Goal: Task Accomplishment & Management: Complete application form

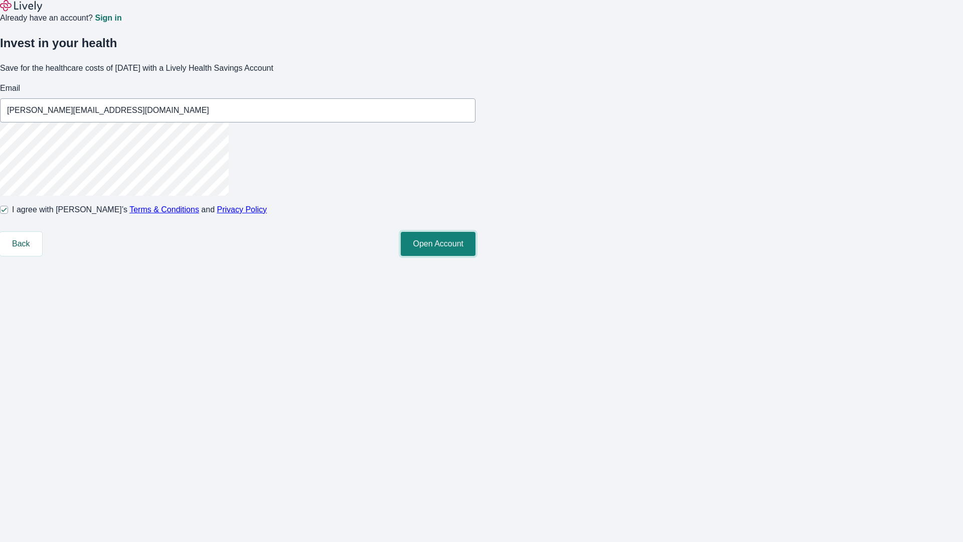
click at [475, 256] on button "Open Account" at bounding box center [438, 244] width 75 height 24
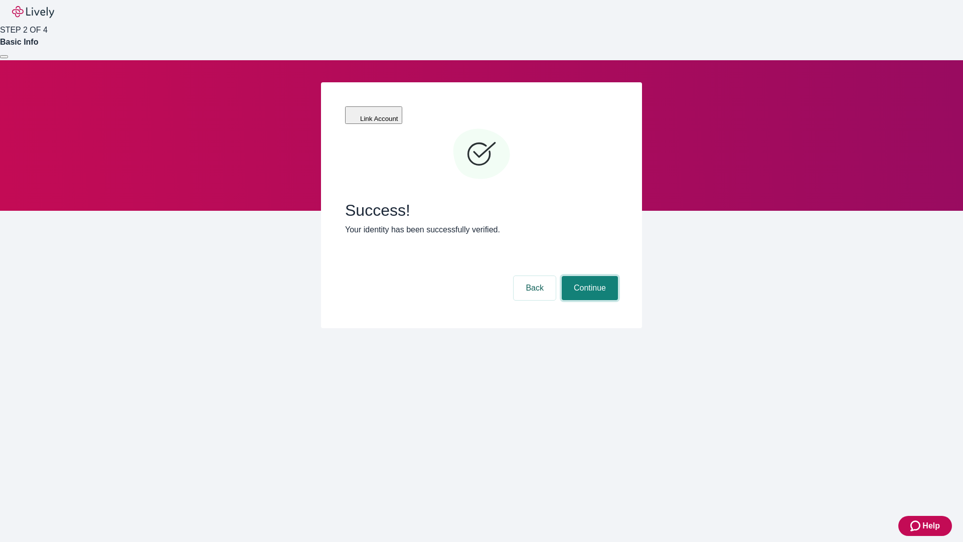
click at [588, 276] on button "Continue" at bounding box center [590, 288] width 56 height 24
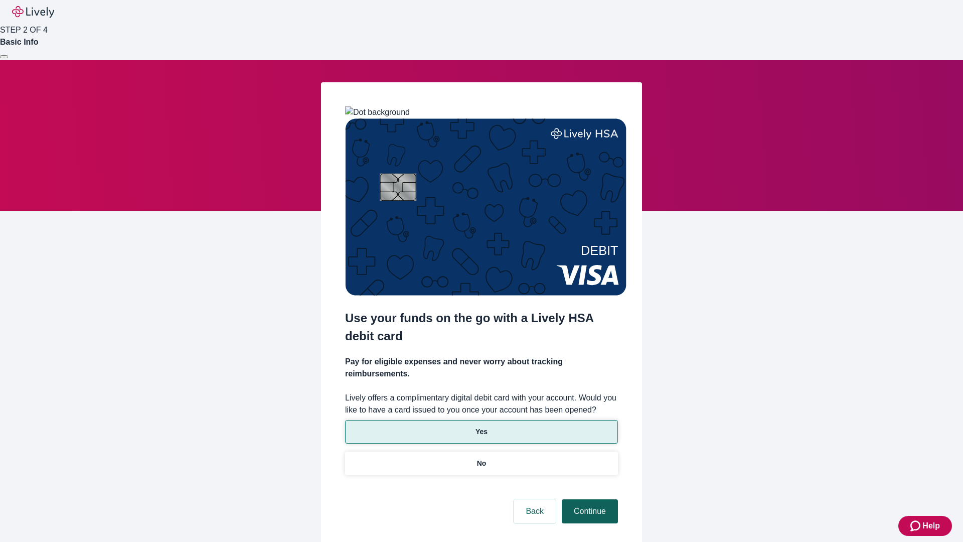
click at [481, 426] on p "Yes" at bounding box center [481, 431] width 12 height 11
click at [588, 499] on button "Continue" at bounding box center [590, 511] width 56 height 24
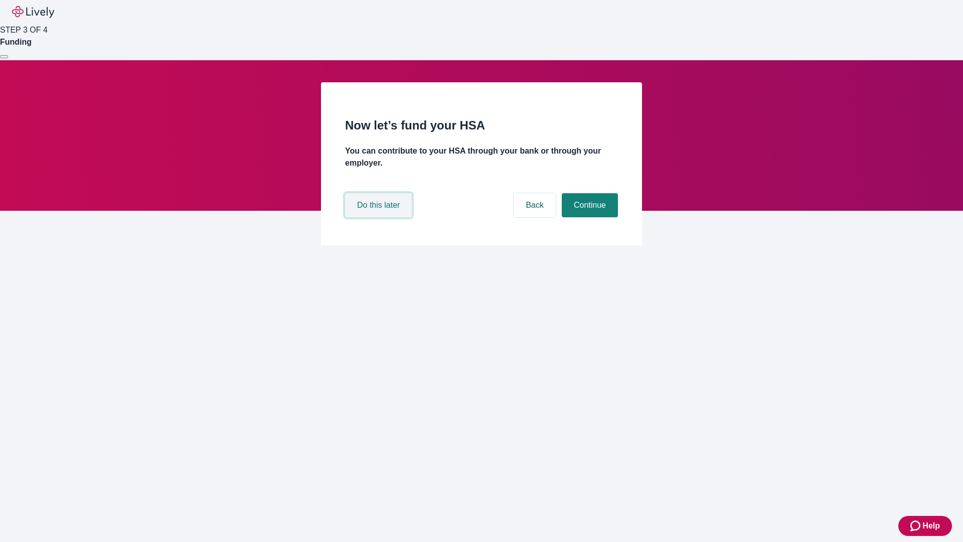
click at [380, 217] on button "Do this later" at bounding box center [378, 205] width 67 height 24
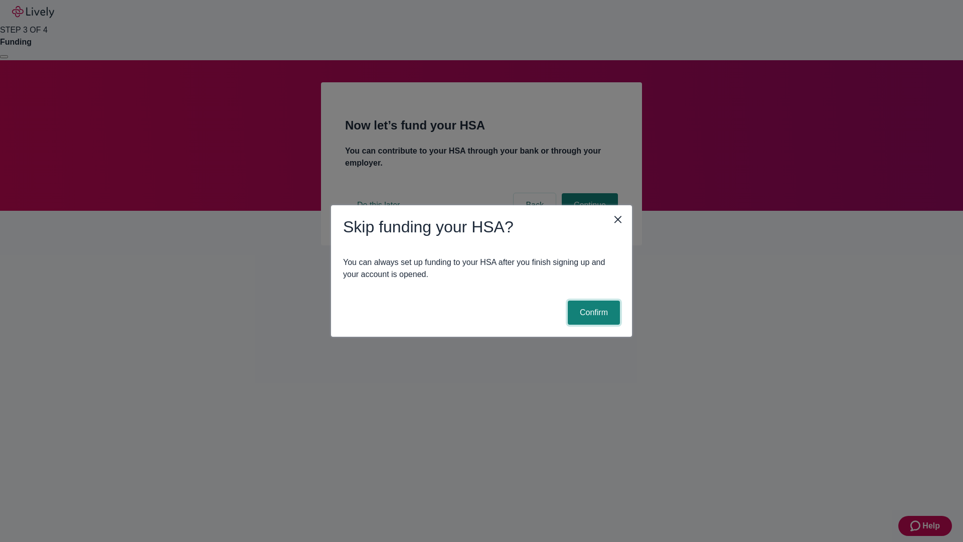
click at [592, 312] on button "Confirm" at bounding box center [594, 312] width 52 height 24
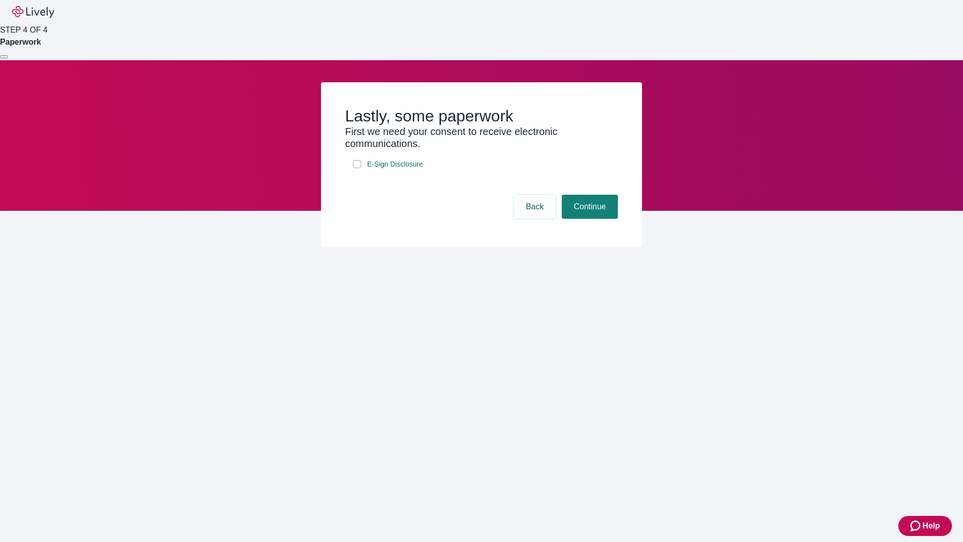
click at [357, 168] on input "E-Sign Disclosure" at bounding box center [357, 164] width 8 height 8
checkbox input "true"
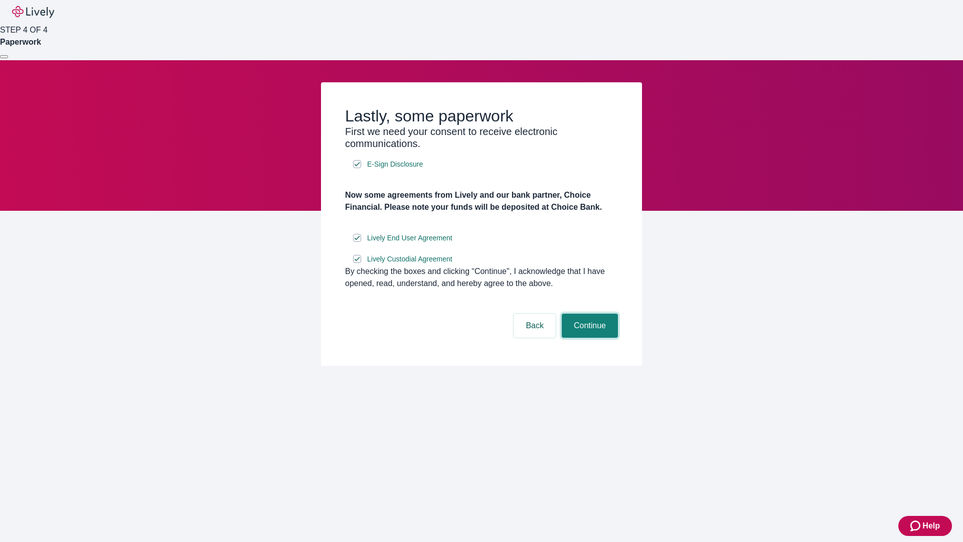
click at [588, 338] on button "Continue" at bounding box center [590, 325] width 56 height 24
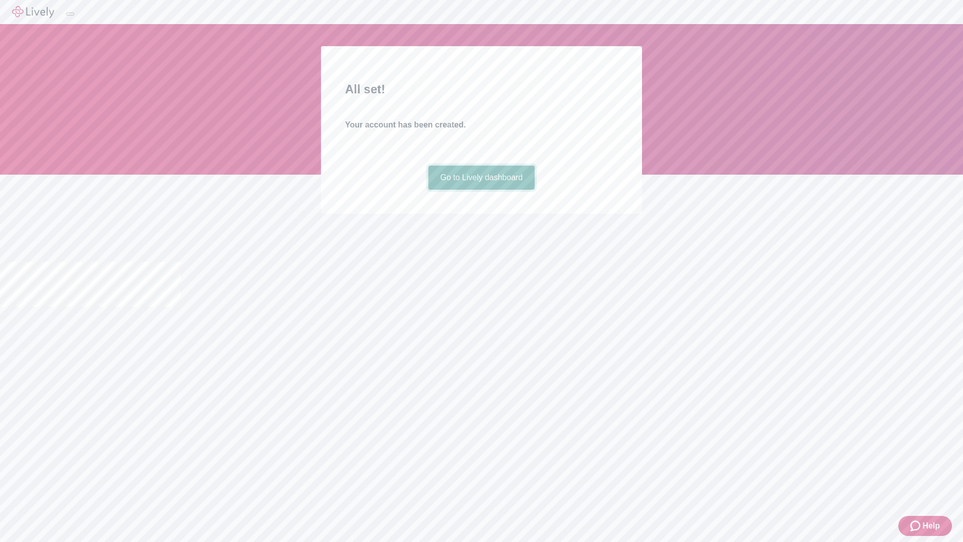
click at [481, 190] on link "Go to Lively dashboard" at bounding box center [481, 178] width 107 height 24
